Goal: Transaction & Acquisition: Purchase product/service

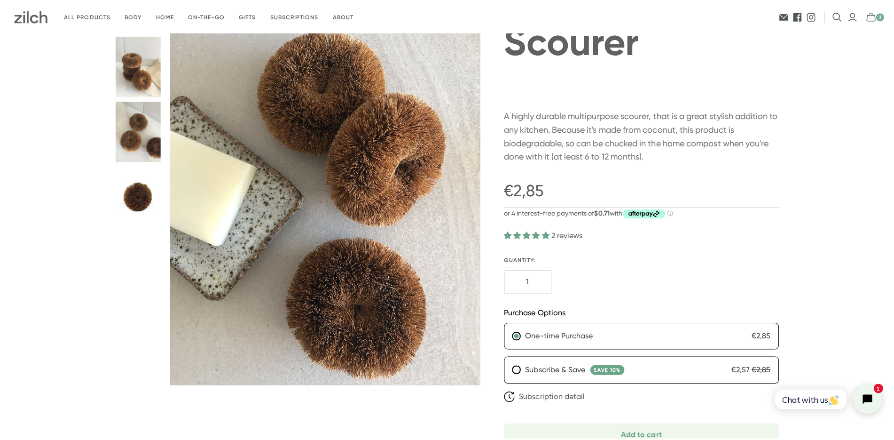
scroll to position [94, 0]
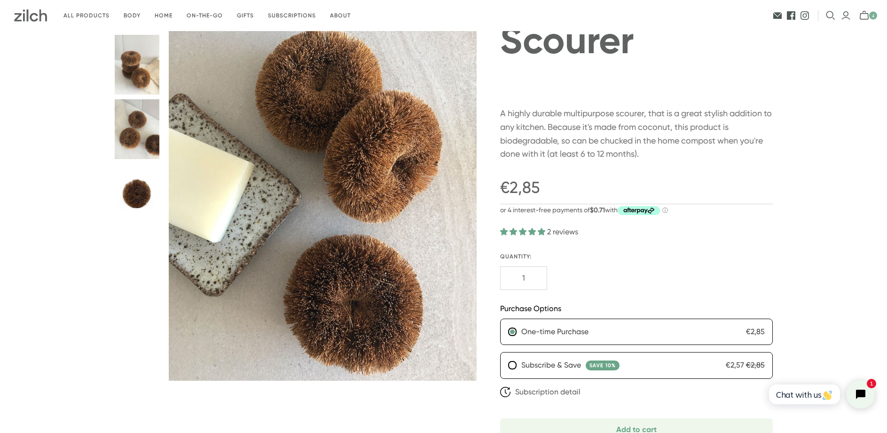
click at [862, 16] on icon "mini-cart-toggle" at bounding box center [868, 15] width 16 height 9
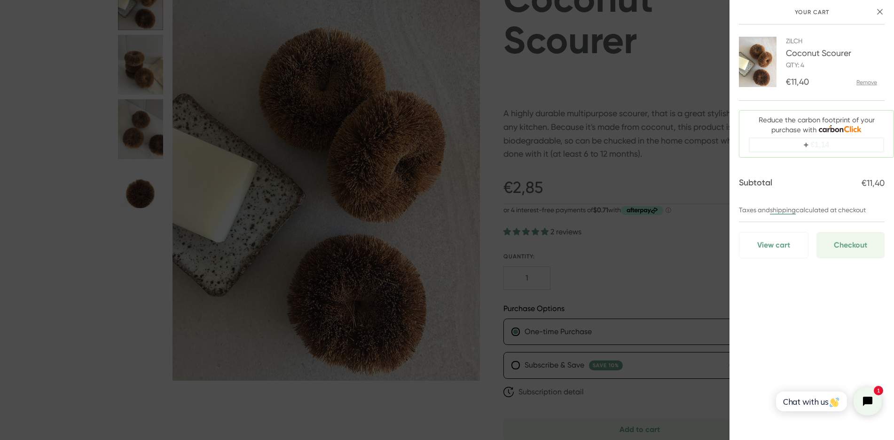
click at [812, 143] on span "€1,14" at bounding box center [820, 145] width 19 height 8
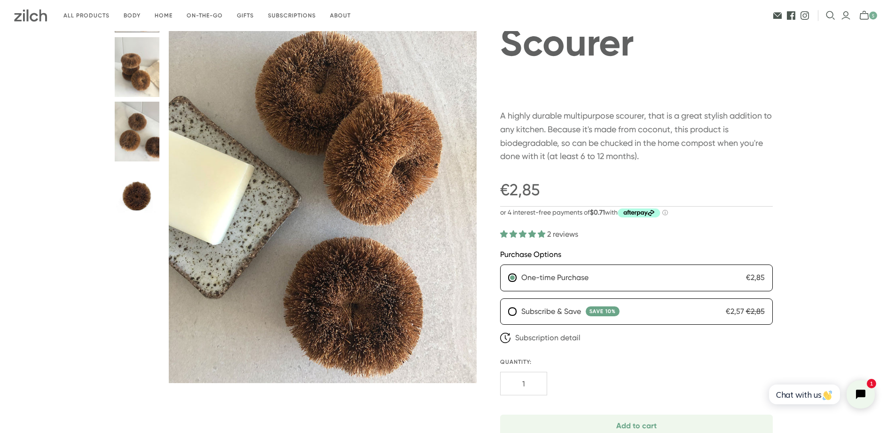
click at [870, 14] on span "5" at bounding box center [874, 16] width 8 height 8
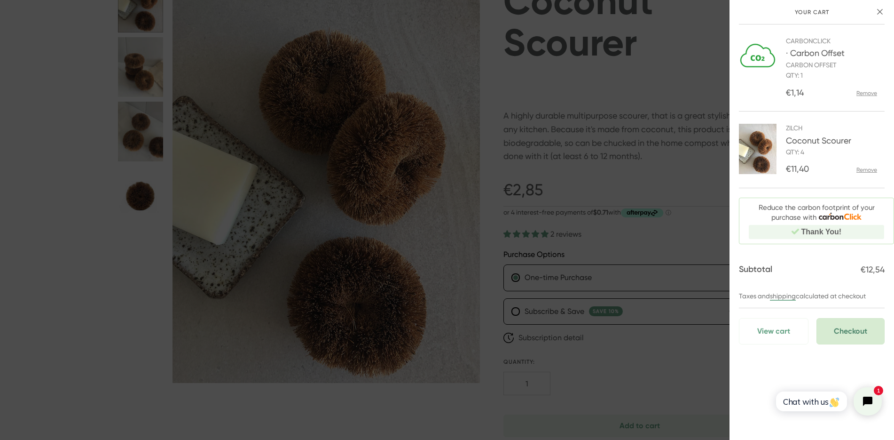
drag, startPoint x: 855, startPoint y: 328, endPoint x: 847, endPoint y: 327, distance: 7.7
click at [855, 328] on span "Checkout" at bounding box center [850, 330] width 33 height 11
